Goal: Navigation & Orientation: Find specific page/section

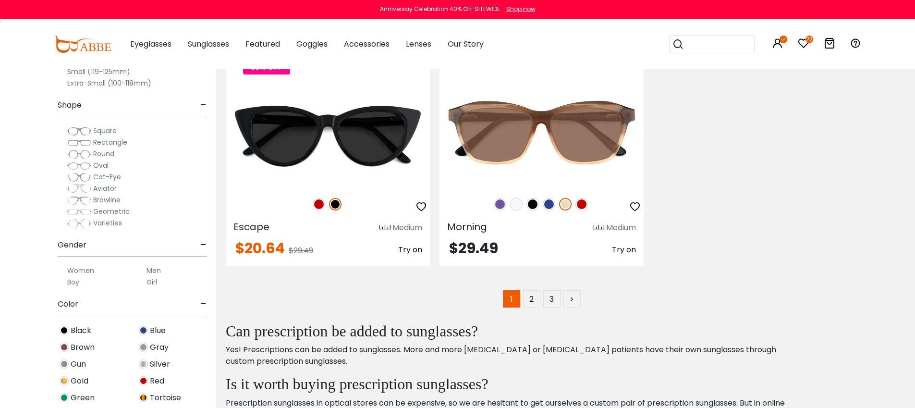
scroll to position [4890, 0]
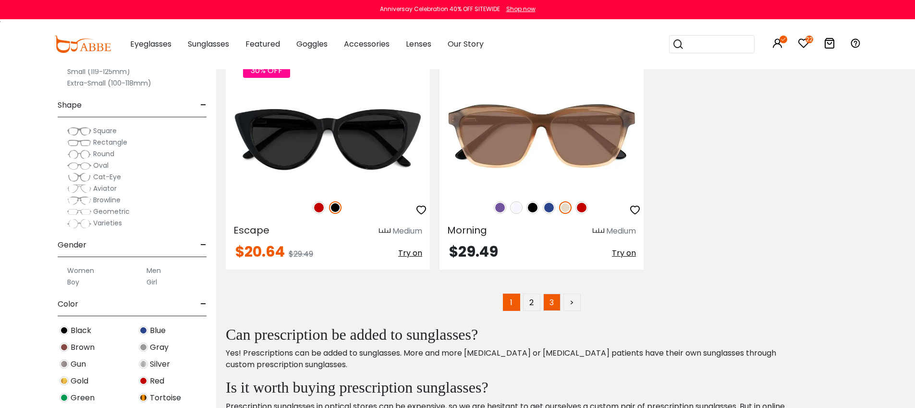
click at [551, 305] on link "3" at bounding box center [551, 301] width 17 height 17
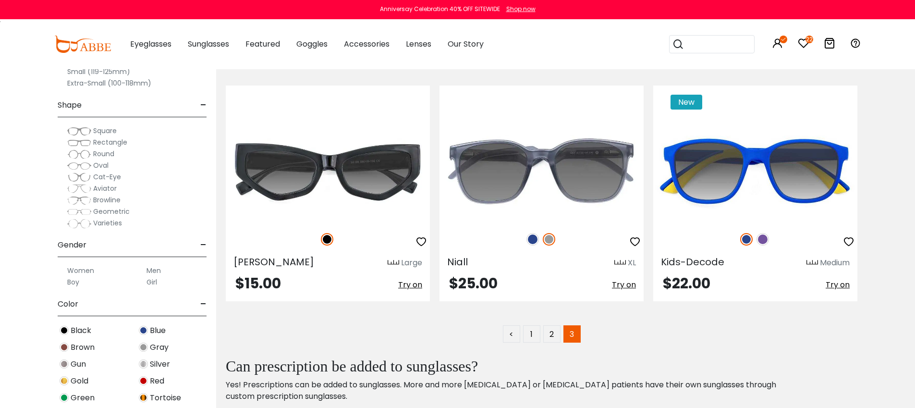
scroll to position [4329, 0]
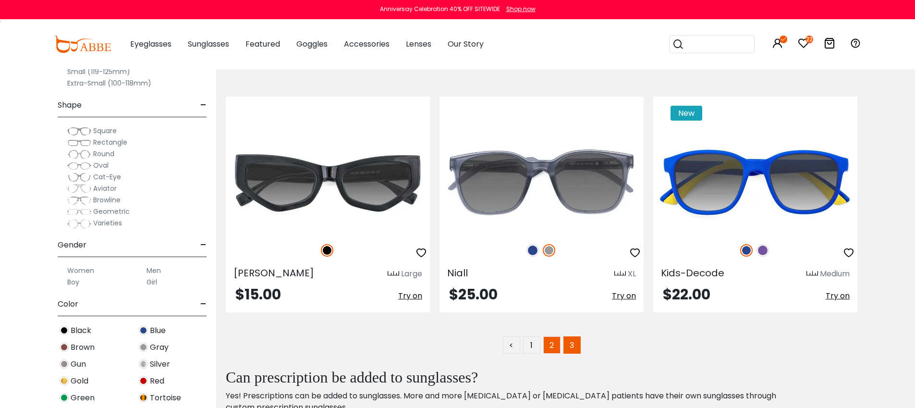
click at [554, 346] on link "2" at bounding box center [551, 344] width 17 height 17
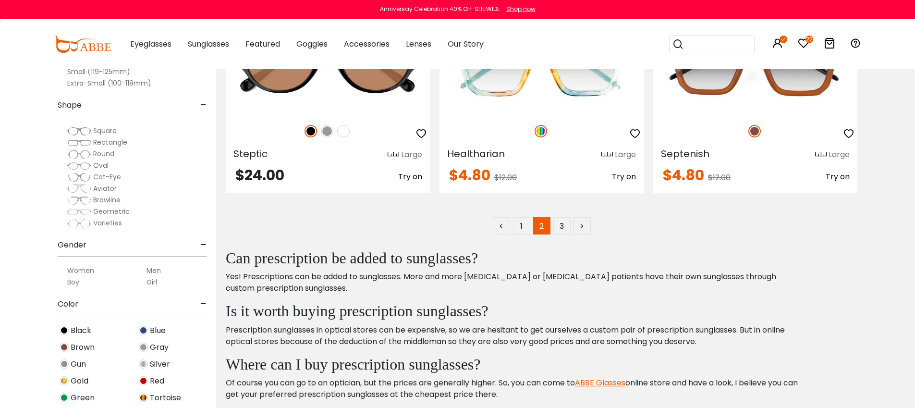
scroll to position [4830, 0]
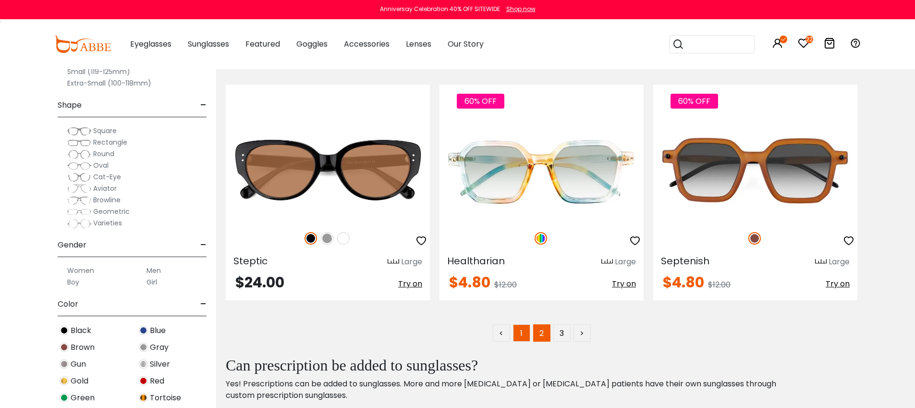
click at [525, 333] on link "1" at bounding box center [521, 332] width 17 height 17
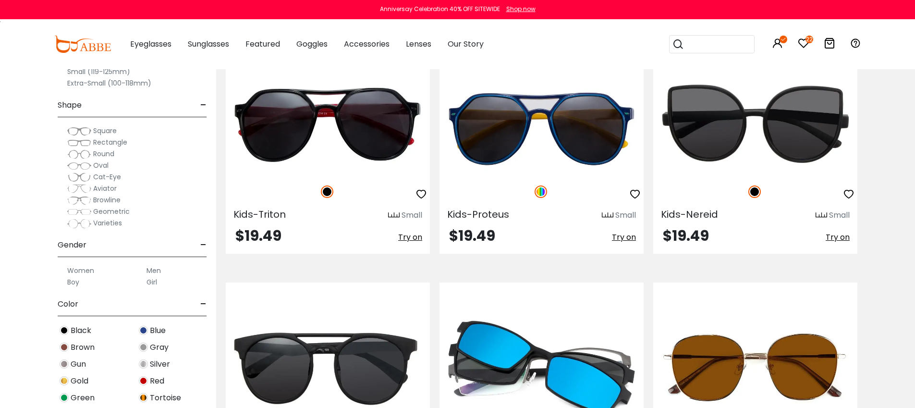
scroll to position [3981, 0]
